Goal: Navigation & Orientation: Find specific page/section

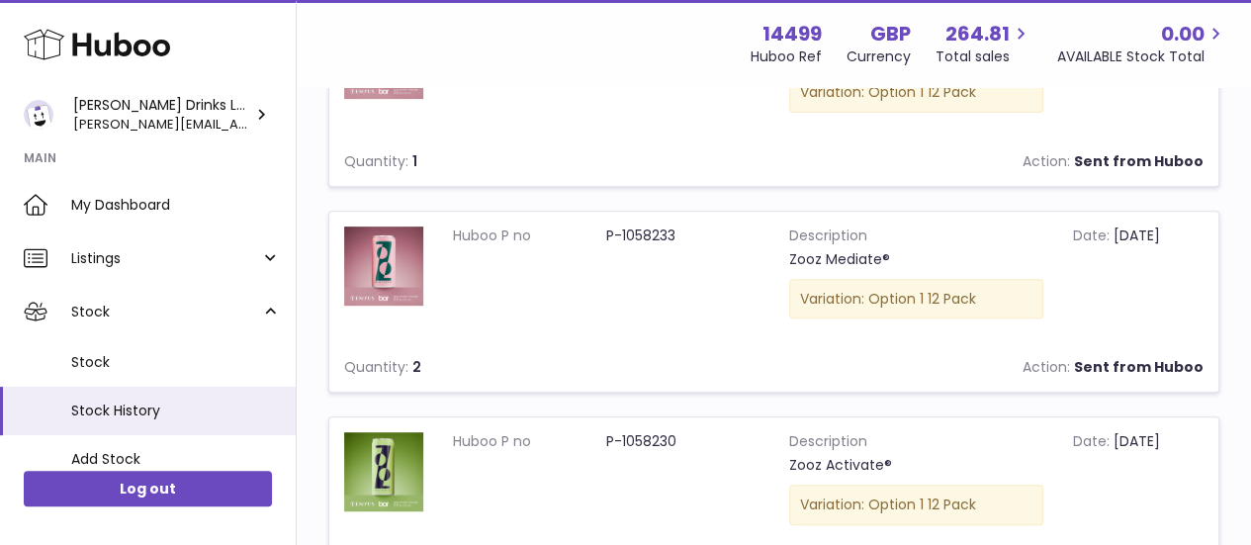
scroll to position [286, 0]
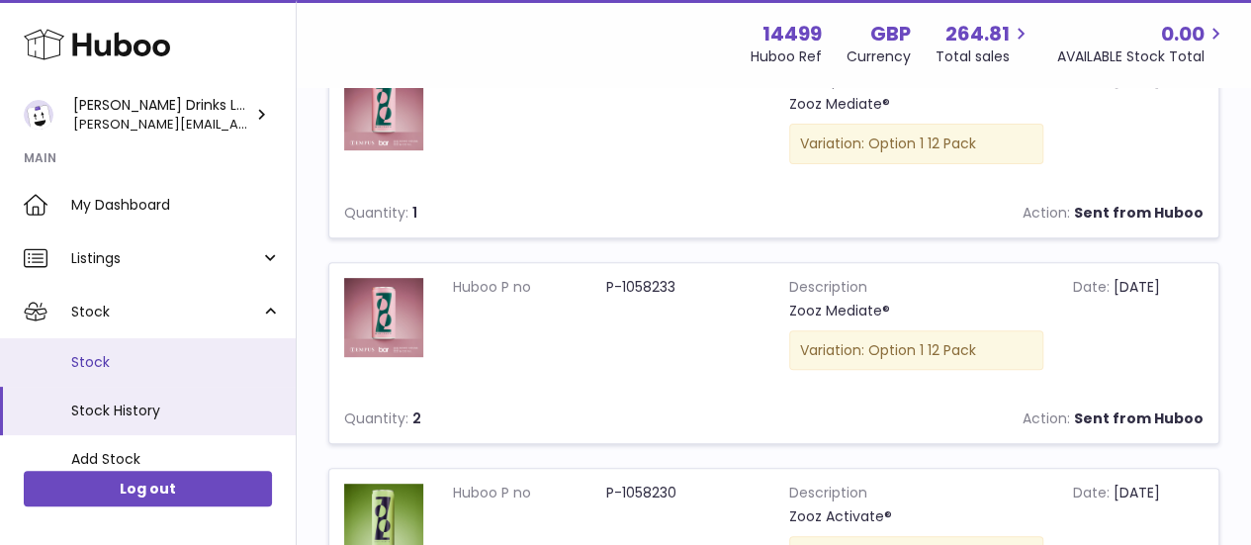
click at [110, 359] on span "Stock" at bounding box center [176, 362] width 210 height 19
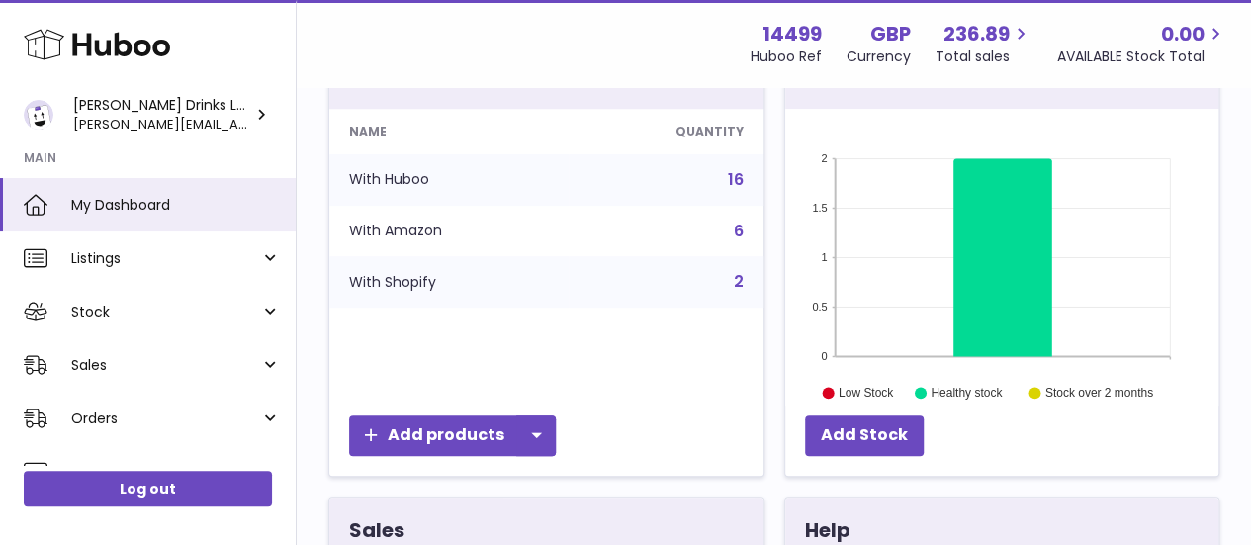
scroll to position [185, 0]
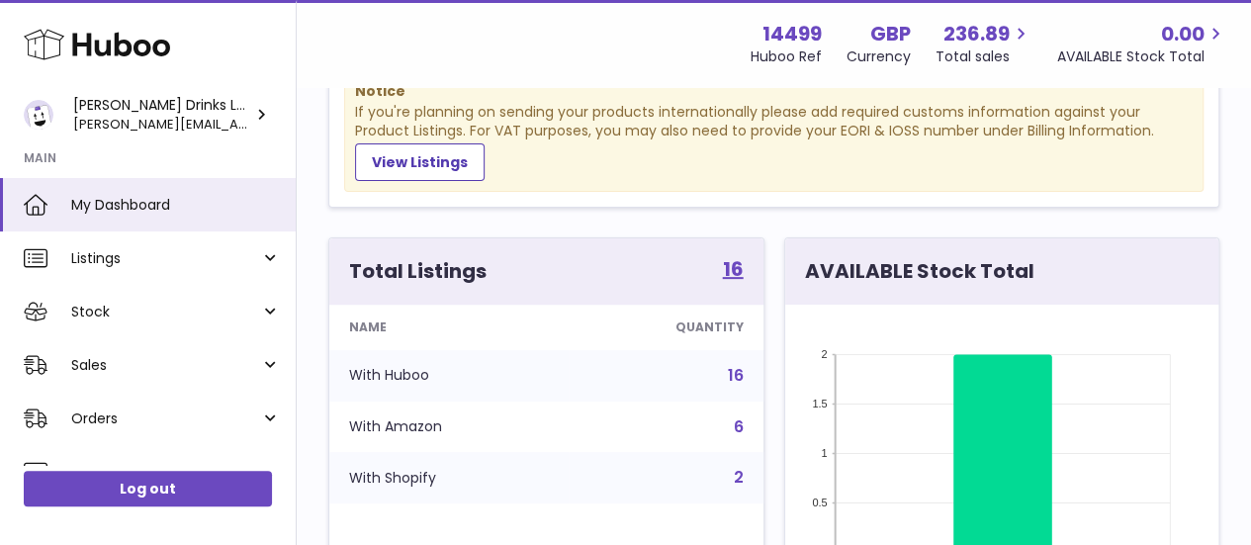
click at [736, 375] on link "16" at bounding box center [736, 375] width 16 height 23
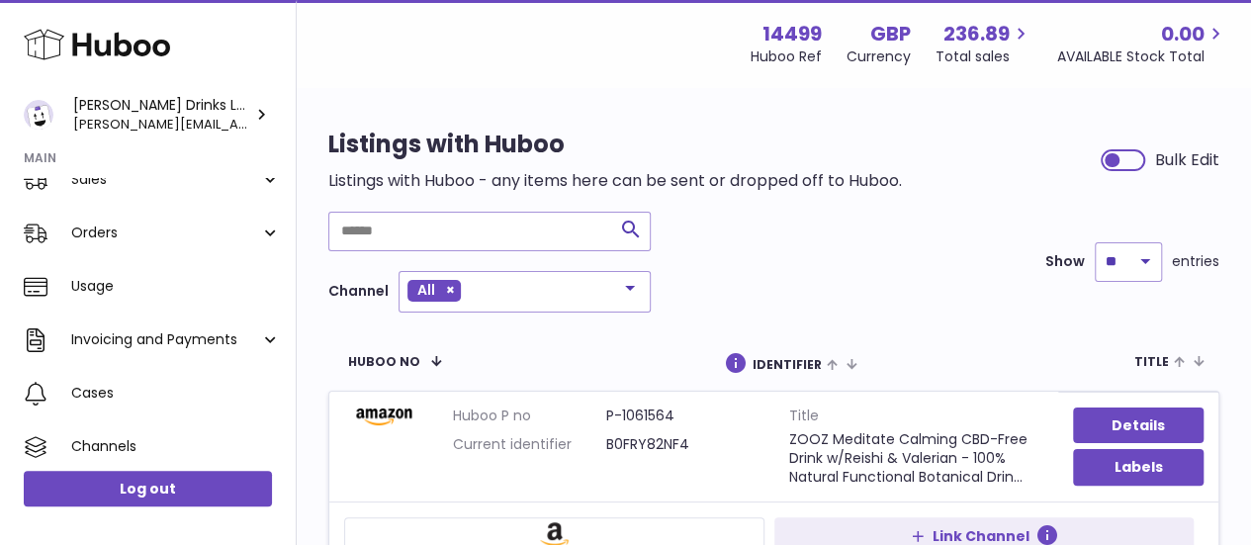
scroll to position [444, 0]
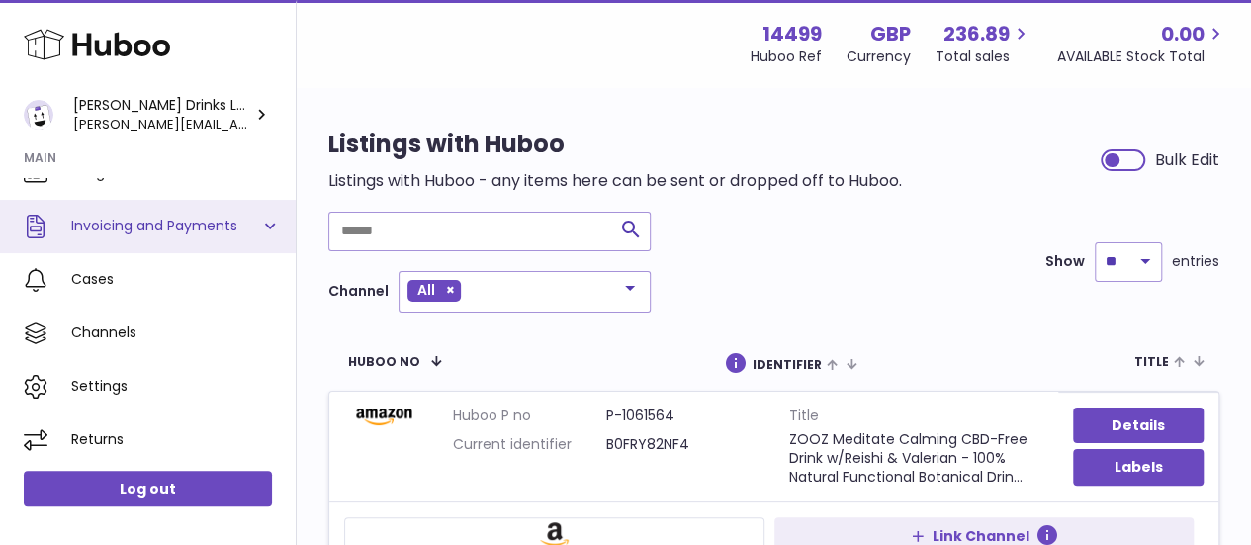
click at [196, 235] on link "Invoicing and Payments" at bounding box center [148, 226] width 296 height 53
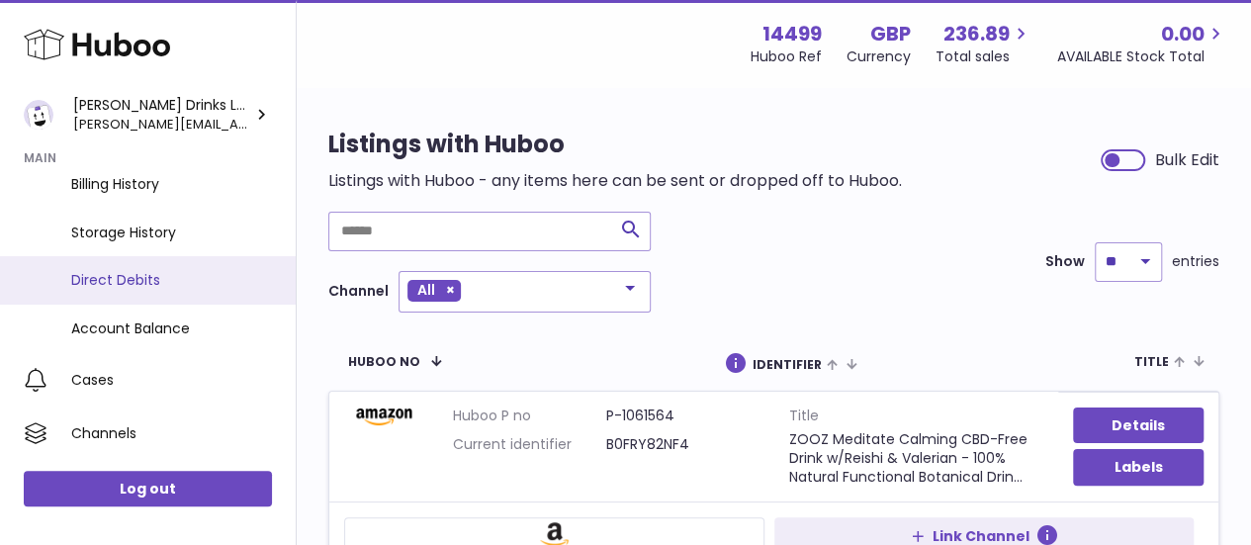
scroll to position [543, 0]
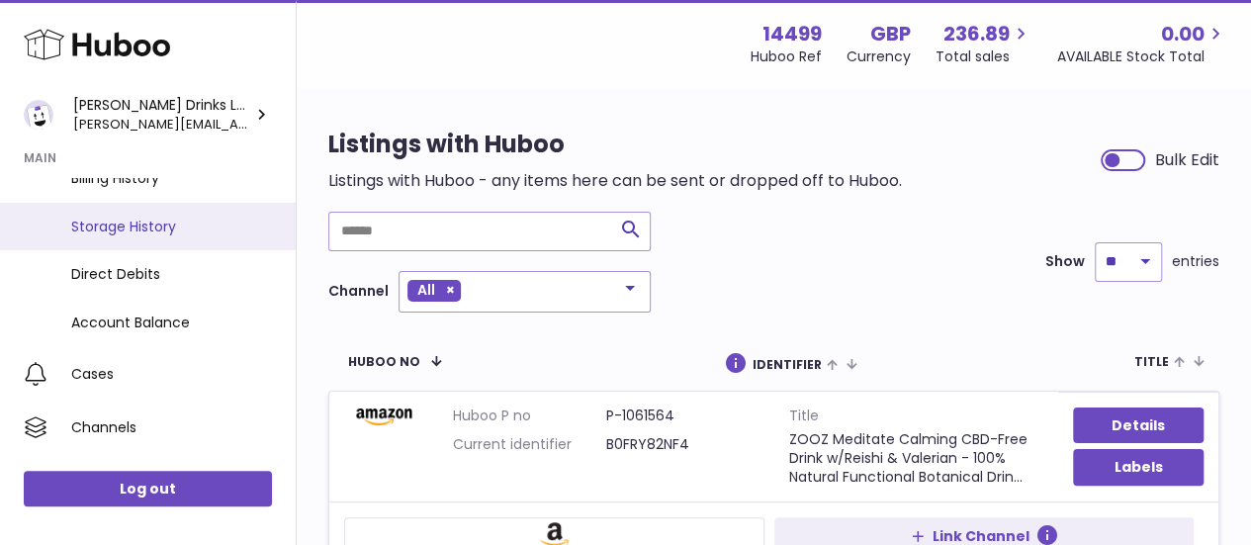
click at [182, 230] on span "Storage History" at bounding box center [176, 227] width 210 height 19
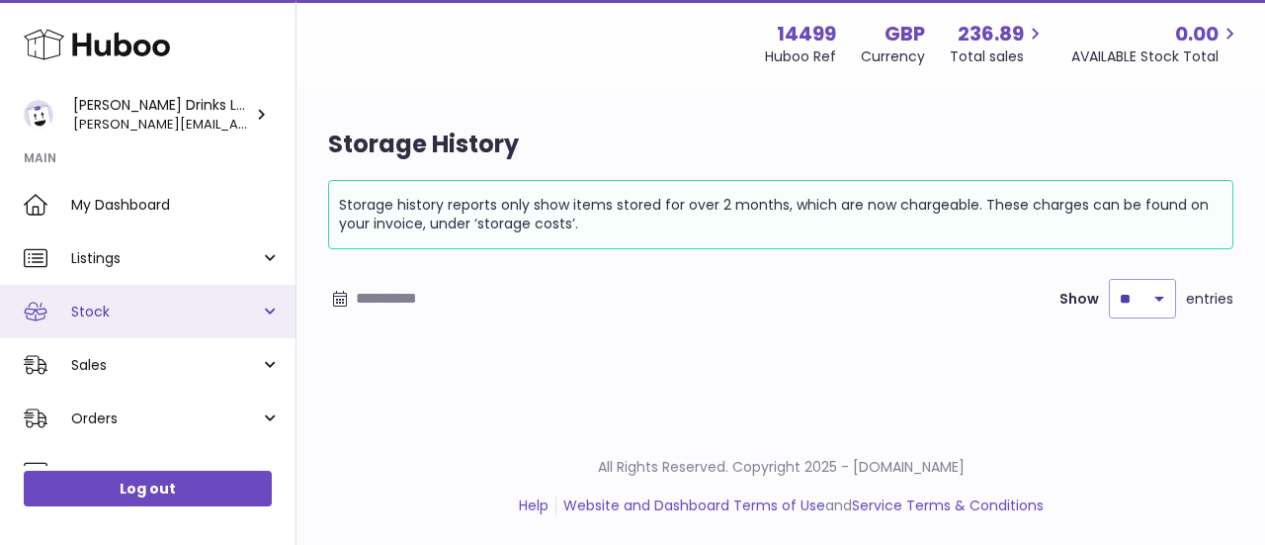
click at [253, 297] on link "Stock" at bounding box center [148, 311] width 296 height 53
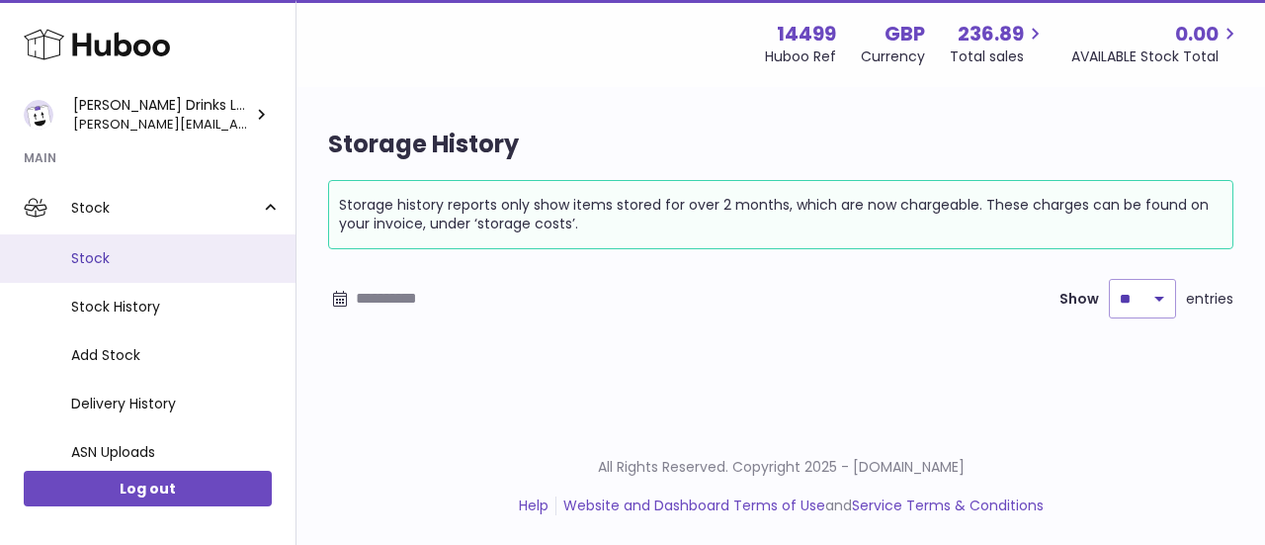
scroll to position [113, 0]
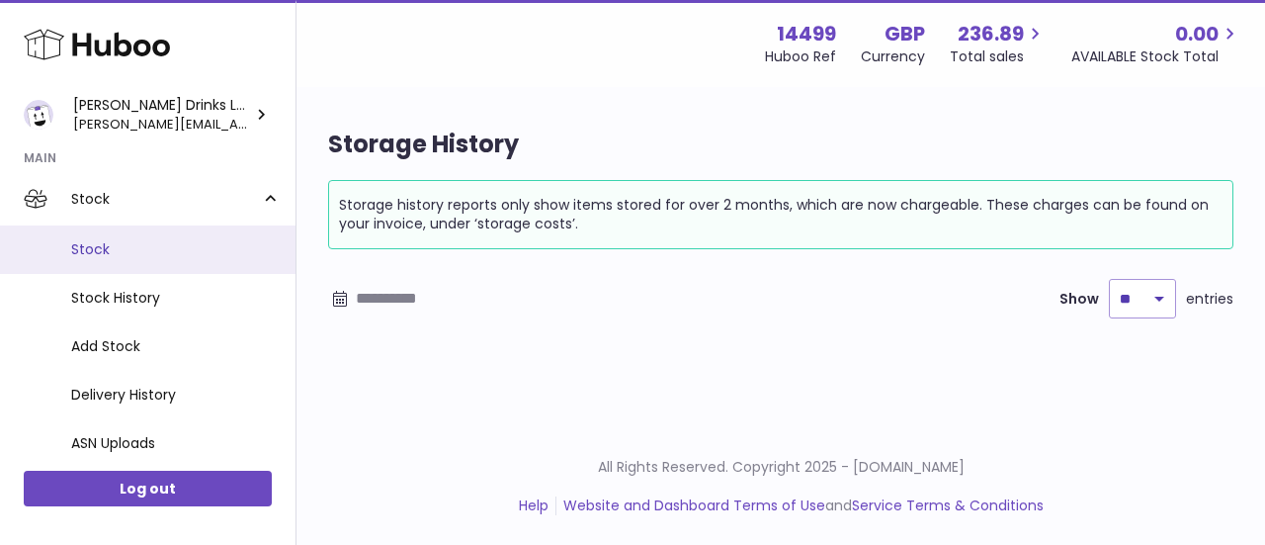
click at [98, 245] on span "Stock" at bounding box center [176, 249] width 210 height 19
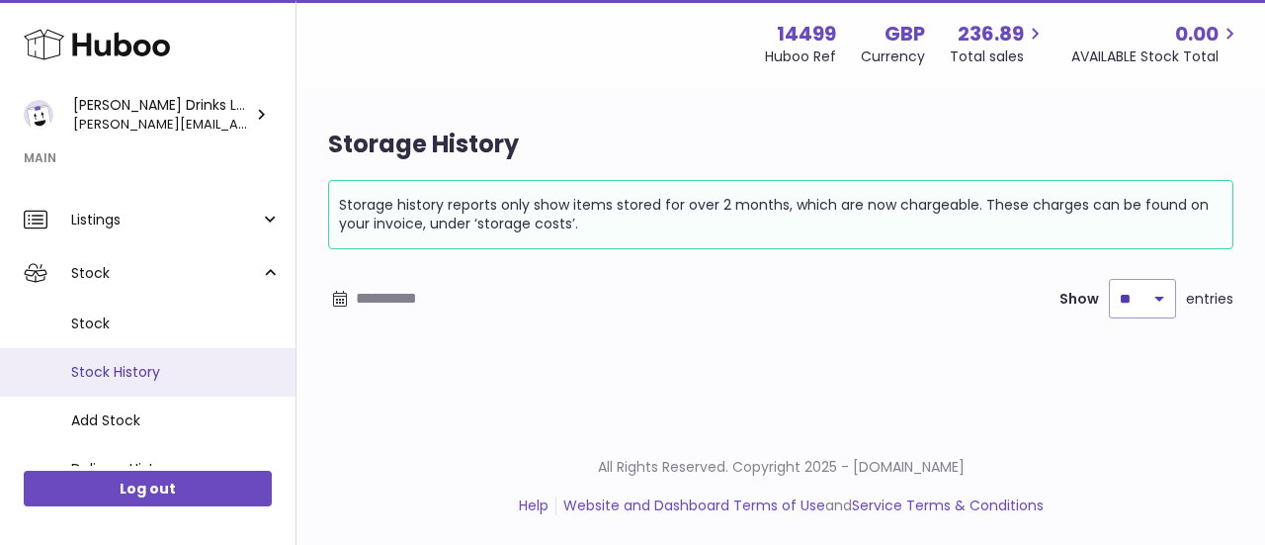
scroll to position [37, 0]
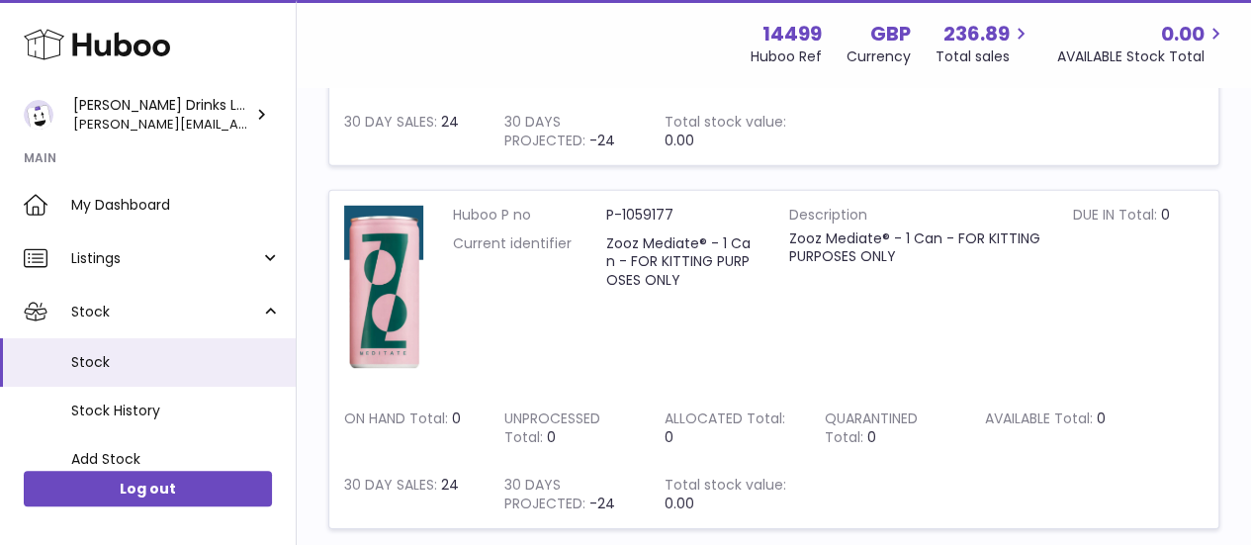
scroll to position [3051, 0]
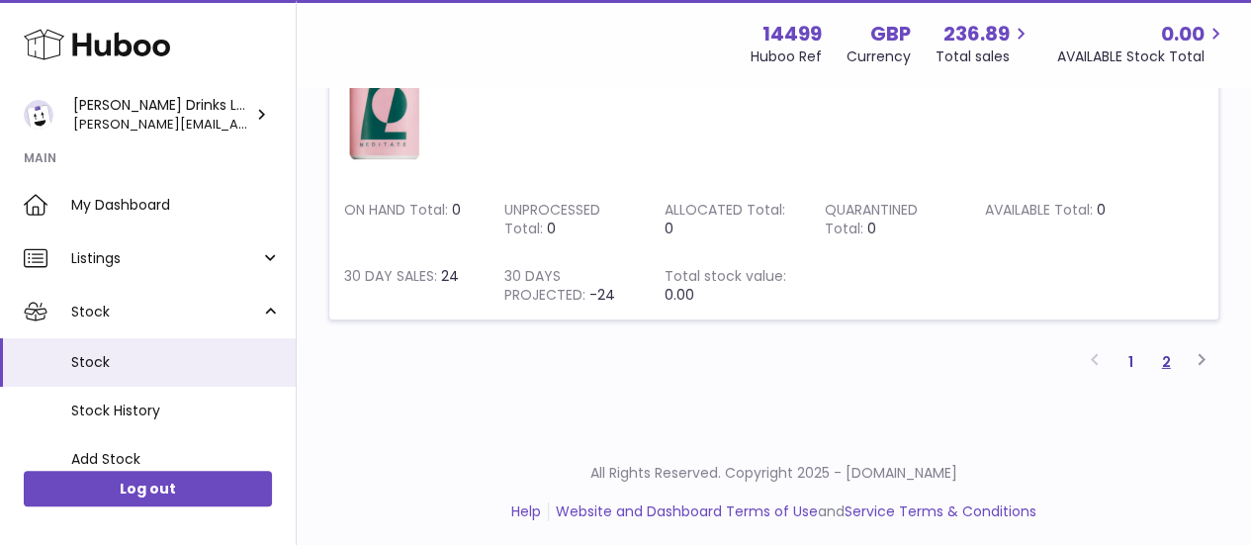
click at [1169, 351] on link "2" at bounding box center [1166, 362] width 36 height 36
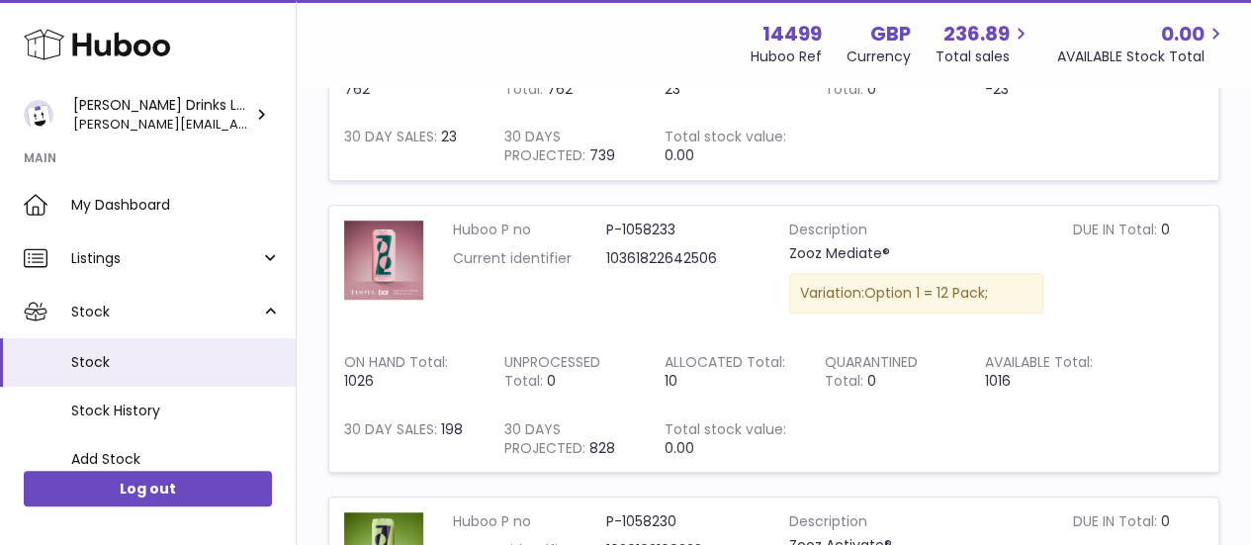
scroll to position [449, 0]
